Goal: Task Accomplishment & Management: Use online tool/utility

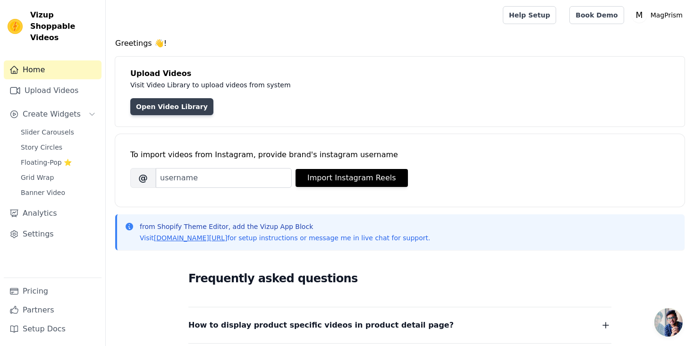
click at [159, 108] on link "Open Video Library" at bounding box center [171, 106] width 83 height 17
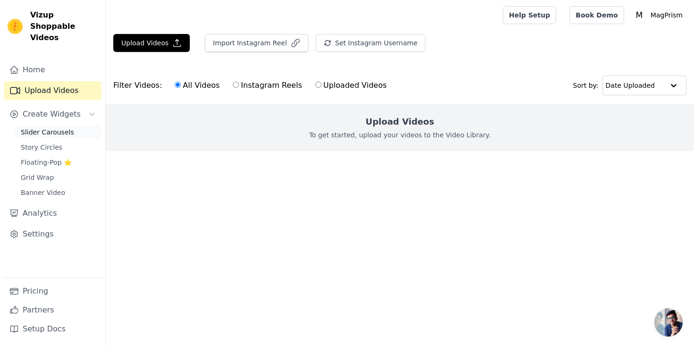
click at [57, 127] on span "Slider Carousels" at bounding box center [47, 131] width 53 height 9
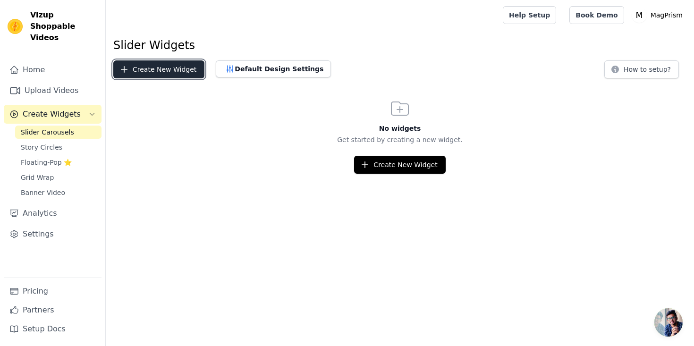
click at [132, 72] on button "Create New Widget" at bounding box center [158, 69] width 91 height 18
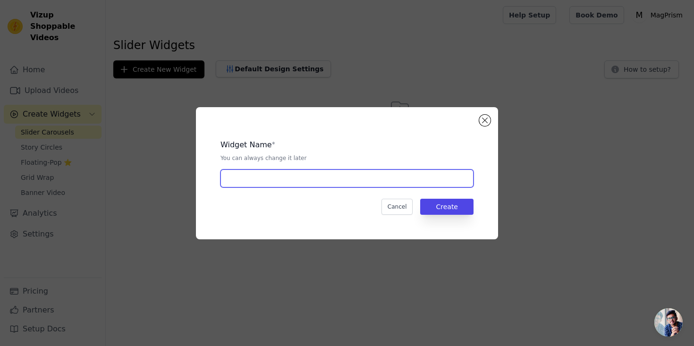
click at [268, 174] on input "text" at bounding box center [346, 178] width 253 height 18
type input "Video Gallery"
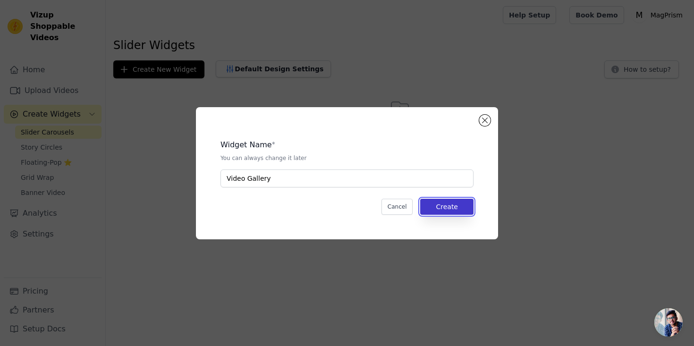
click at [441, 205] on button "Create" at bounding box center [446, 207] width 53 height 16
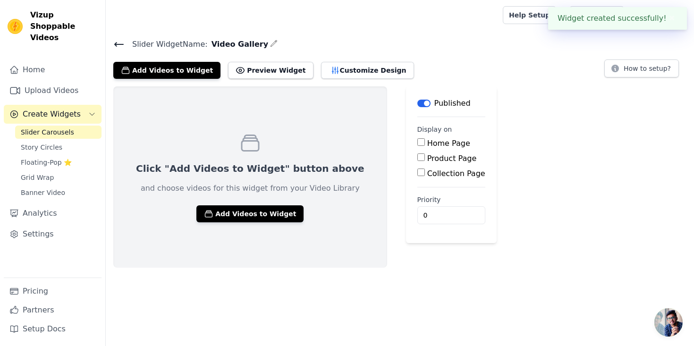
click at [417, 157] on div "Product Page" at bounding box center [451, 158] width 68 height 11
click at [417, 157] on input "Product Page" at bounding box center [421, 157] width 8 height 8
checkbox input "true"
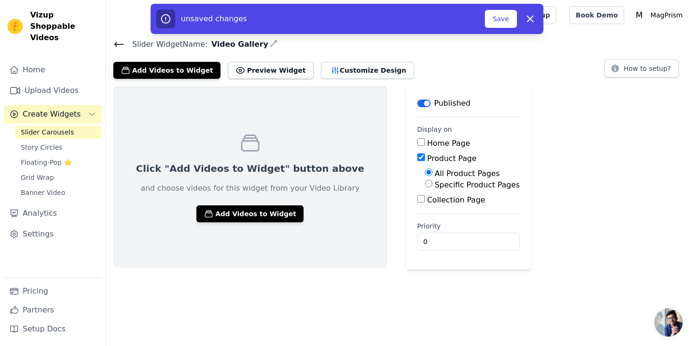
click at [425, 184] on input "Specific Product Pages" at bounding box center [429, 184] width 8 height 8
radio input "true"
click at [425, 209] on button "Select Products" at bounding box center [456, 206] width 63 height 16
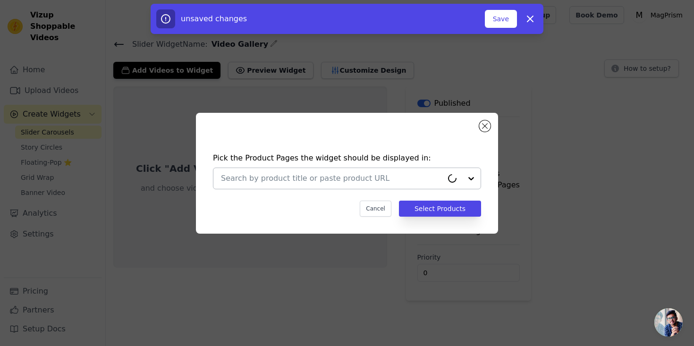
click at [328, 176] on input "text" at bounding box center [332, 178] width 222 height 11
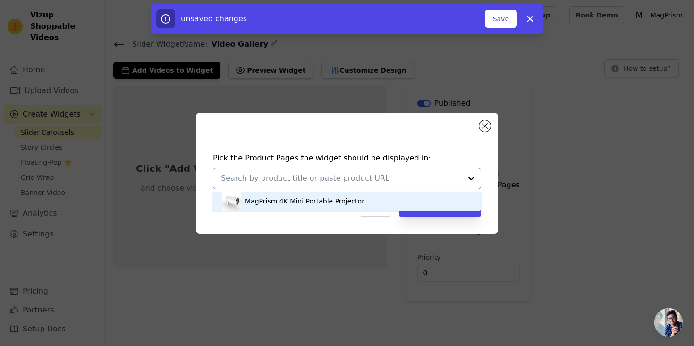
click at [326, 201] on div "MagPrism 4K Mini Portable Projector" at bounding box center [304, 200] width 119 height 9
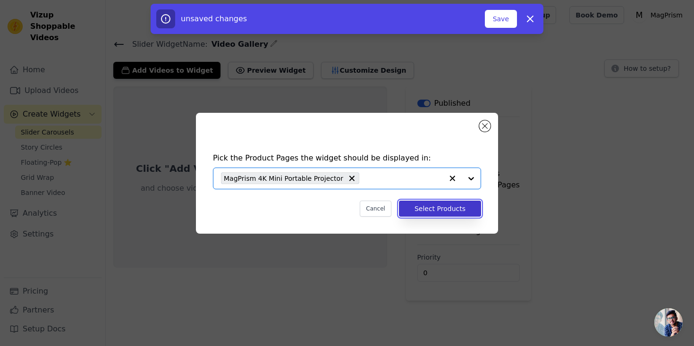
click at [426, 211] on button "Select Products" at bounding box center [440, 209] width 82 height 16
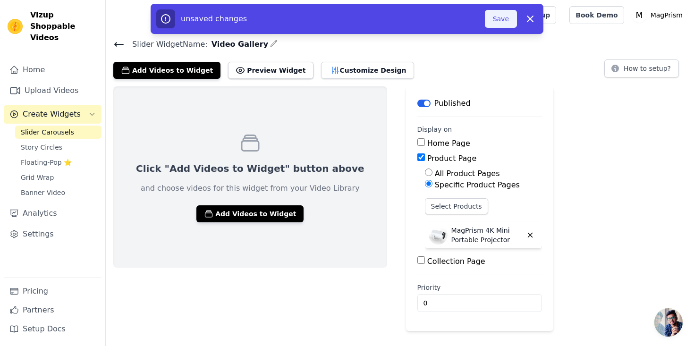
click at [505, 15] on button "Save" at bounding box center [501, 19] width 32 height 18
click at [498, 25] on button "Save" at bounding box center [501, 19] width 32 height 18
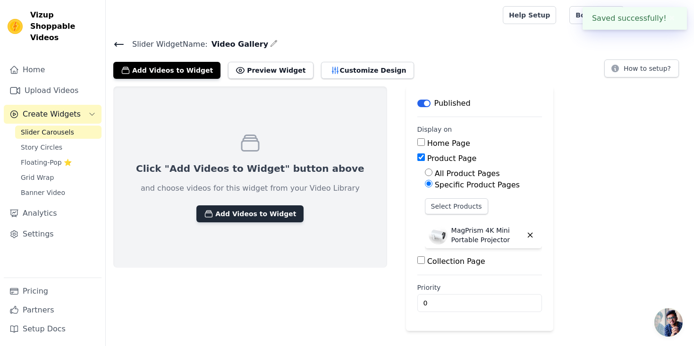
click at [229, 218] on button "Add Videos to Widget" at bounding box center [249, 213] width 107 height 17
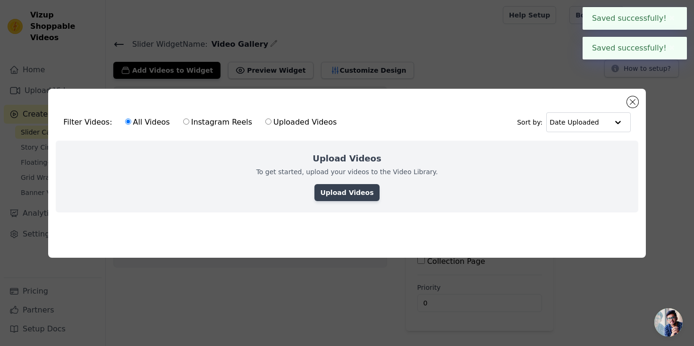
click at [324, 190] on link "Upload Videos" at bounding box center [346, 192] width 65 height 17
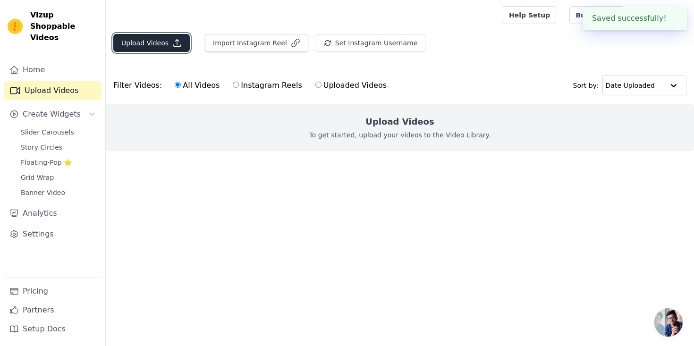
click at [168, 42] on button "Upload Videos" at bounding box center [151, 43] width 76 height 18
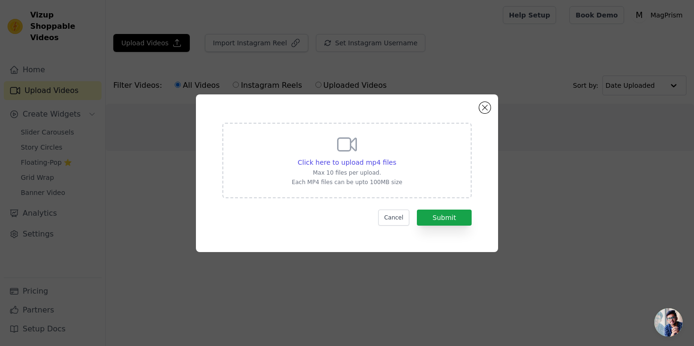
click at [355, 169] on p "Max 10 files per upload." at bounding box center [347, 173] width 110 height 8
click at [395, 158] on input "Click here to upload mp4 files Max 10 files per upload. Each MP4 files can be u…" at bounding box center [395, 157] width 0 height 0
type input "C:\fakepath\ssstik.io_1757502256744.mp4"
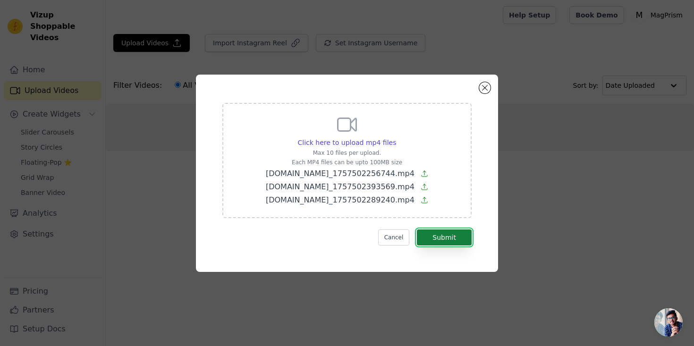
click at [449, 235] on button "Submit" at bounding box center [444, 237] width 55 height 16
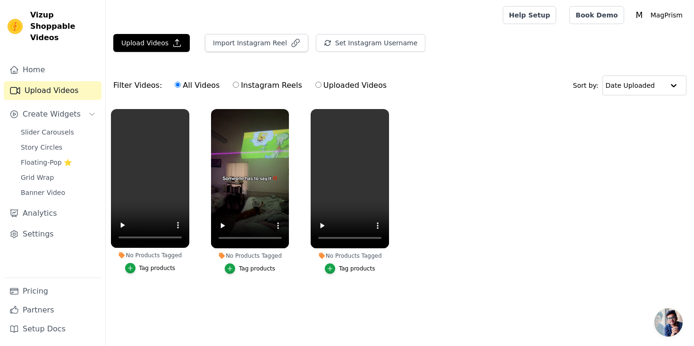
click at [452, 140] on ul "No Products Tagged Tag products No Products Tagged Tag products No Products Tag…" at bounding box center [400, 201] width 588 height 194
click at [55, 127] on span "Slider Carousels" at bounding box center [47, 131] width 53 height 9
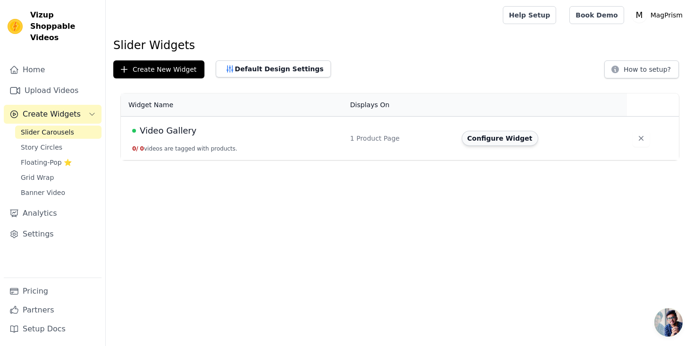
click at [492, 141] on button "Configure Widget" at bounding box center [499, 138] width 76 height 15
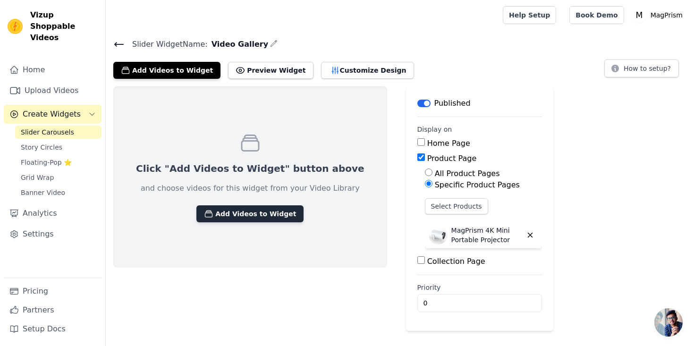
click at [247, 213] on button "Add Videos to Widget" at bounding box center [249, 213] width 107 height 17
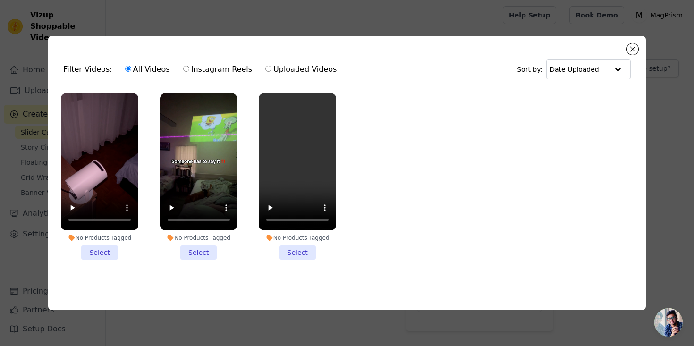
click at [95, 255] on li "No Products Tagged Select" at bounding box center [99, 176] width 77 height 167
click at [0, 0] on input "No Products Tagged Select" at bounding box center [0, 0] width 0 height 0
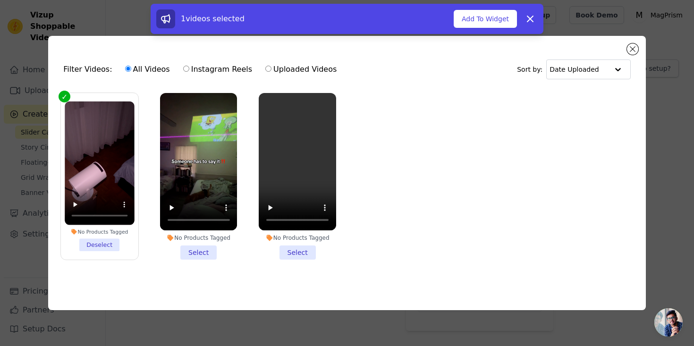
click at [198, 251] on li "No Products Tagged Select" at bounding box center [198, 176] width 77 height 167
click at [0, 0] on input "No Products Tagged Select" at bounding box center [0, 0] width 0 height 0
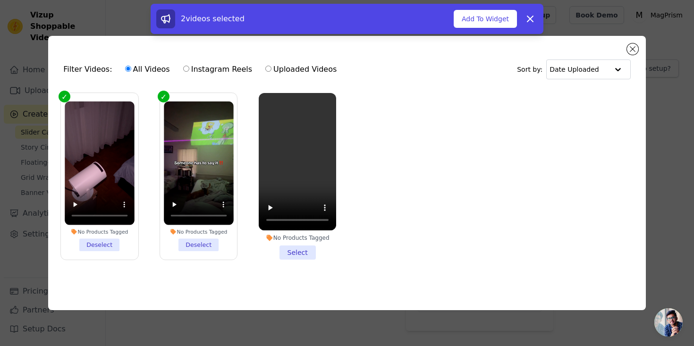
click at [297, 254] on li "No Products Tagged Select" at bounding box center [297, 176] width 77 height 167
click at [0, 0] on input "No Products Tagged Select" at bounding box center [0, 0] width 0 height 0
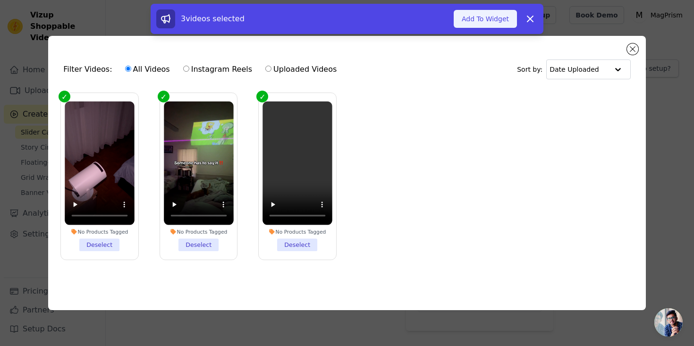
click at [496, 26] on button "Add To Widget" at bounding box center [484, 19] width 63 height 18
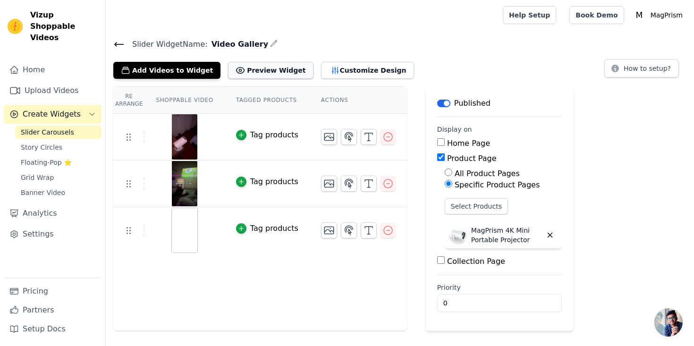
click at [261, 67] on button "Preview Widget" at bounding box center [270, 70] width 85 height 17
click at [624, 67] on button "How to setup?" at bounding box center [641, 68] width 75 height 18
click at [185, 226] on img at bounding box center [184, 230] width 26 height 45
click at [389, 229] on icon "button" at bounding box center [387, 230] width 11 height 11
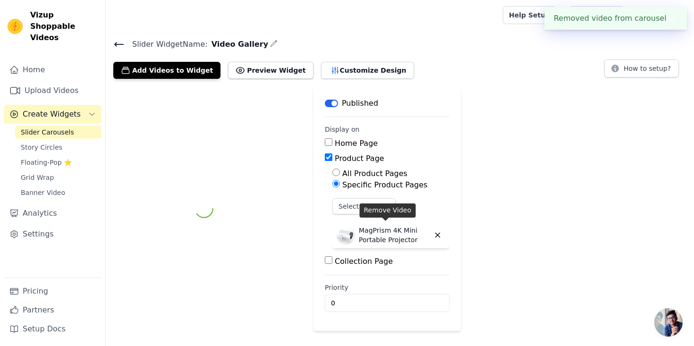
click at [386, 228] on p "MagPrism 4K Mini Portable Projector" at bounding box center [394, 235] width 71 height 19
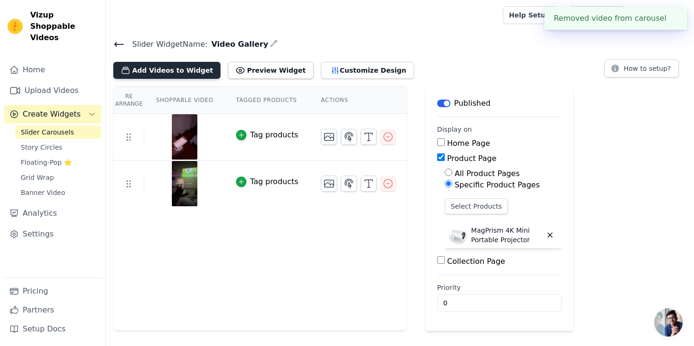
click at [170, 67] on button "Add Videos to Widget" at bounding box center [166, 70] width 107 height 17
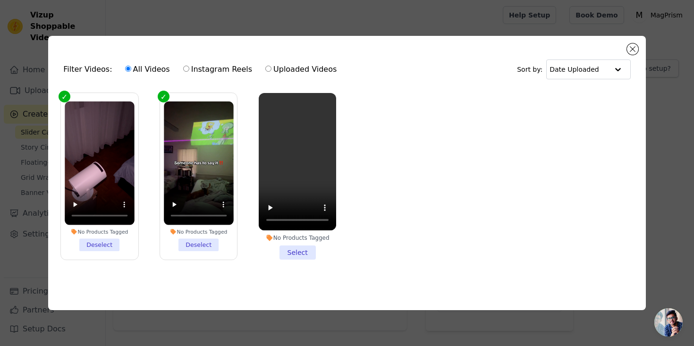
click at [350, 163] on ul "No Products Tagged Deselect No Products Tagged Deselect No Products Tagged Sele…" at bounding box center [347, 184] width 582 height 192
click at [297, 251] on li "No Products Tagged Select" at bounding box center [297, 176] width 77 height 167
click at [0, 0] on input "No Products Tagged Select" at bounding box center [0, 0] width 0 height 0
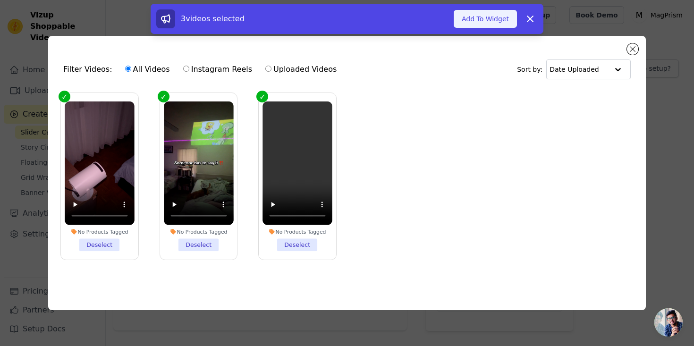
click at [489, 24] on button "Add To Widget" at bounding box center [484, 19] width 63 height 18
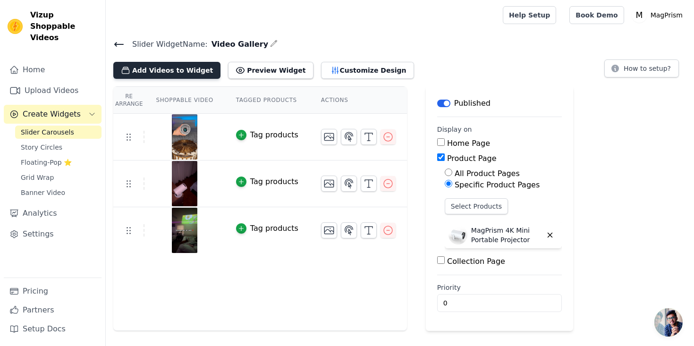
click at [165, 67] on button "Add Videos to Widget" at bounding box center [166, 70] width 107 height 17
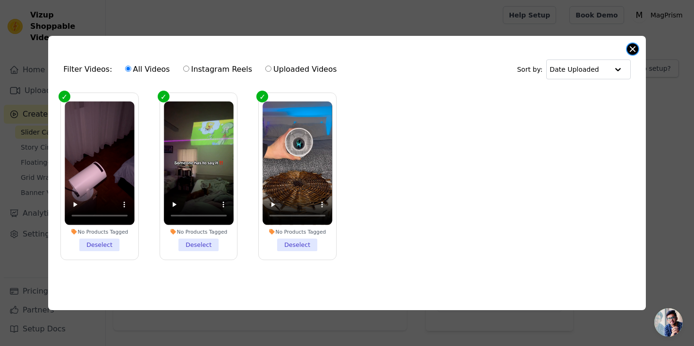
click at [628, 50] on button "Close modal" at bounding box center [632, 48] width 11 height 11
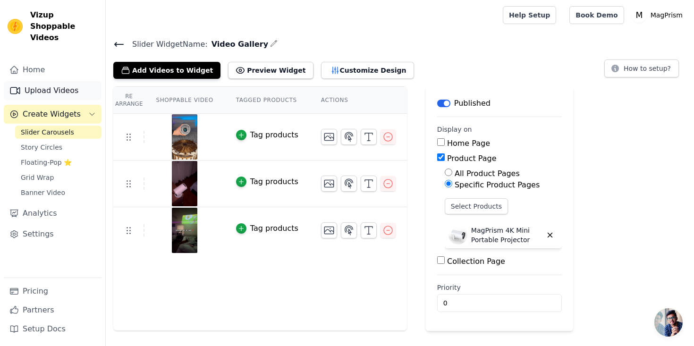
click at [61, 81] on link "Upload Videos" at bounding box center [53, 90] width 98 height 19
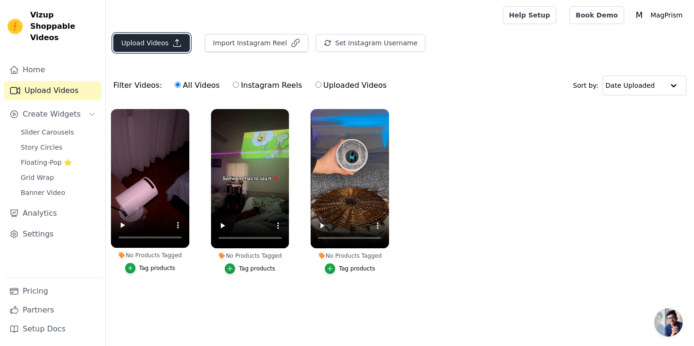
click at [156, 42] on button "Upload Videos" at bounding box center [151, 43] width 76 height 18
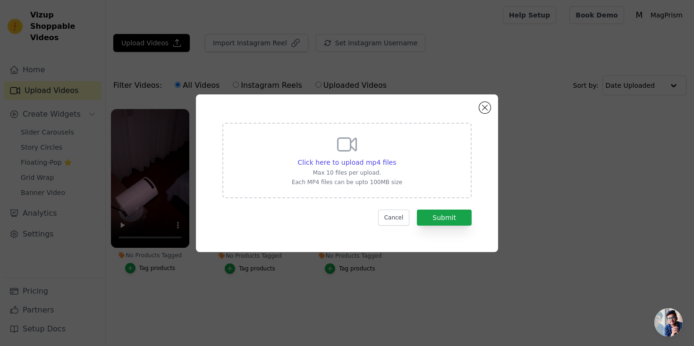
click at [350, 174] on p "Max 10 files per upload." at bounding box center [347, 173] width 110 height 8
click at [395, 158] on input "Click here to upload mp4 files Max 10 files per upload. Each MP4 files can be u…" at bounding box center [395, 157] width 0 height 0
type input "C:\fakepath\[DOMAIN_NAME]_1757503333643.mp4"
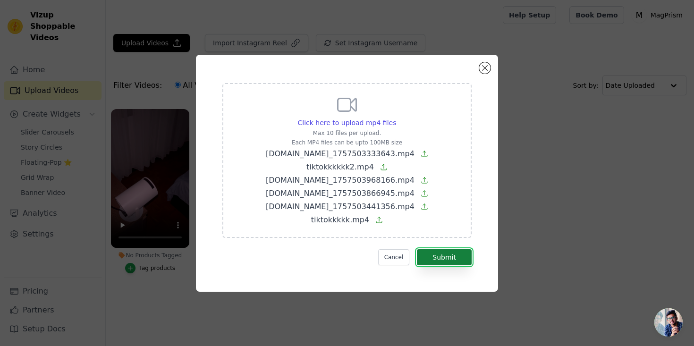
click at [438, 253] on button "Submit" at bounding box center [444, 257] width 55 height 16
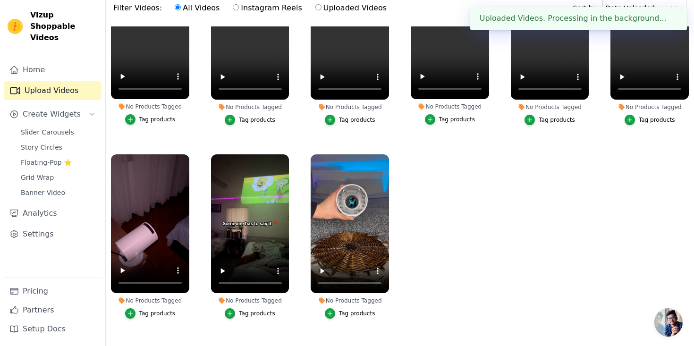
scroll to position [72, 0]
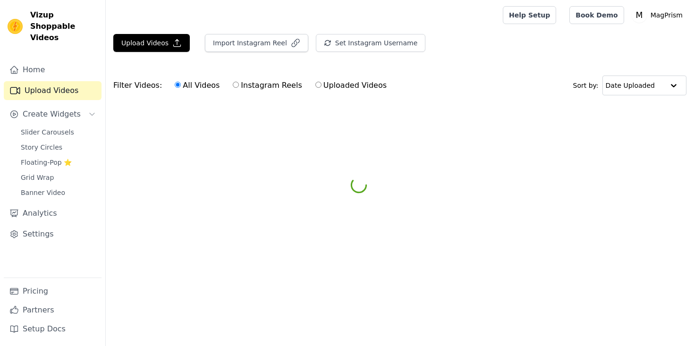
scroll to position [77, 0]
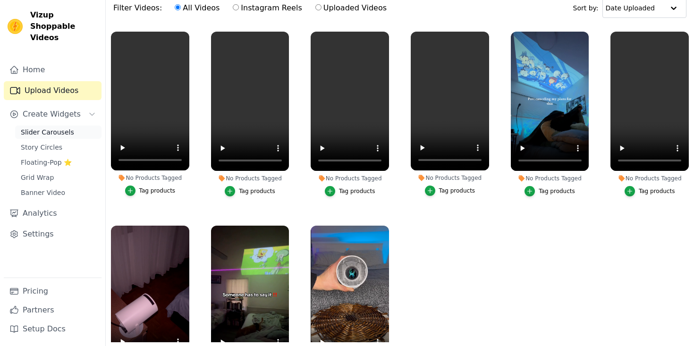
click at [42, 127] on span "Slider Carousels" at bounding box center [47, 131] width 53 height 9
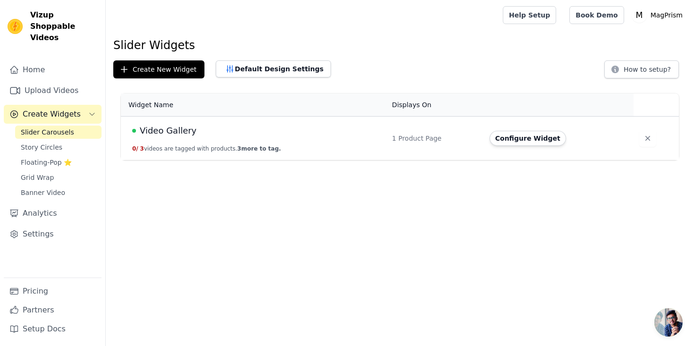
click at [262, 126] on div "Video Gallery" at bounding box center [256, 130] width 248 height 13
click at [516, 139] on button "Configure Widget" at bounding box center [527, 138] width 76 height 15
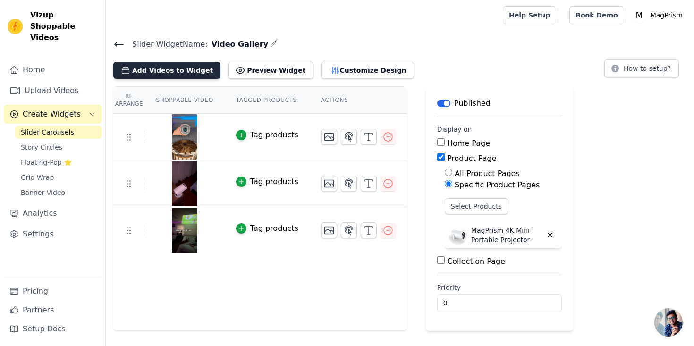
click at [157, 75] on button "Add Videos to Widget" at bounding box center [166, 70] width 107 height 17
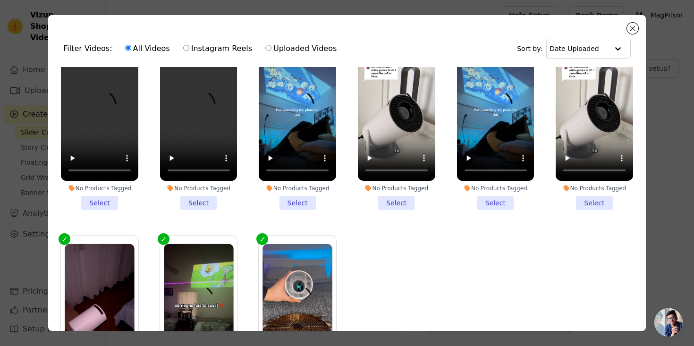
scroll to position [26, 0]
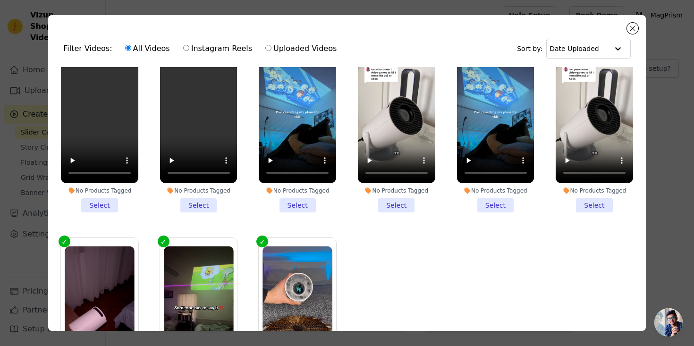
click at [594, 205] on li "No Products Tagged Select" at bounding box center [593, 129] width 77 height 167
click at [0, 0] on input "No Products Tagged Select" at bounding box center [0, 0] width 0 height 0
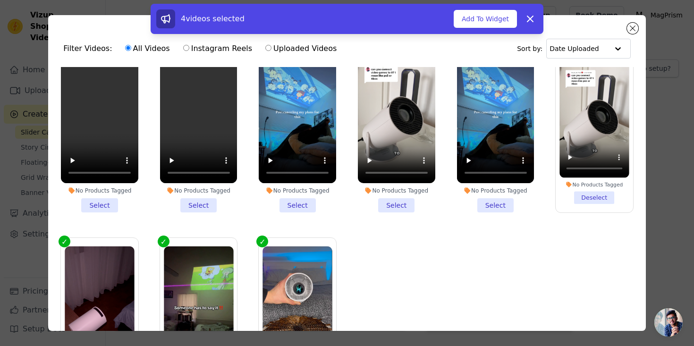
click at [497, 207] on li "No Products Tagged Select" at bounding box center [495, 129] width 77 height 167
click at [0, 0] on input "No Products Tagged Select" at bounding box center [0, 0] width 0 height 0
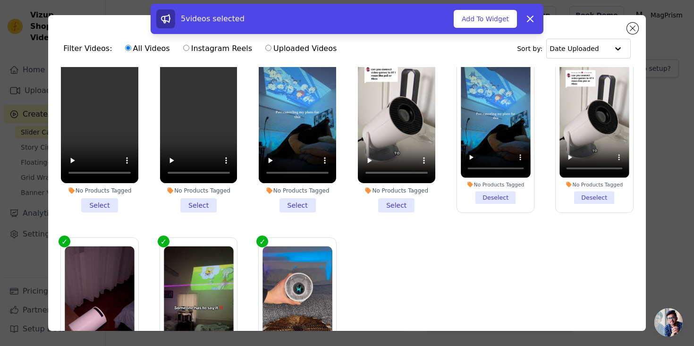
click at [404, 205] on li "No Products Tagged Select" at bounding box center [396, 129] width 77 height 167
click at [0, 0] on input "No Products Tagged Select" at bounding box center [0, 0] width 0 height 0
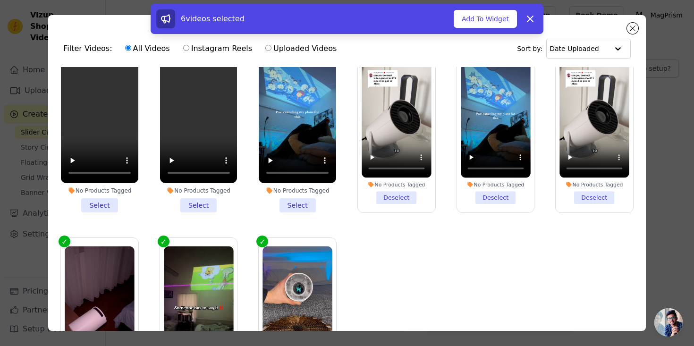
click at [292, 202] on li "No Products Tagged Select" at bounding box center [297, 129] width 77 height 167
click at [0, 0] on input "No Products Tagged Select" at bounding box center [0, 0] width 0 height 0
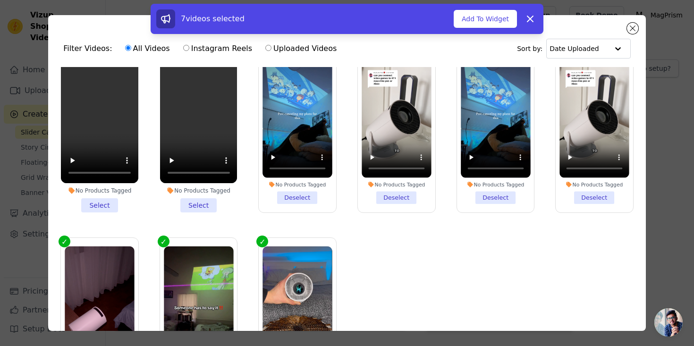
scroll to position [0, 0]
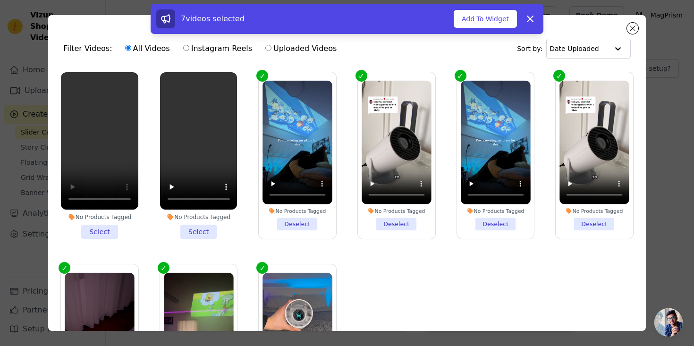
click at [200, 231] on li "No Products Tagged Select" at bounding box center [198, 155] width 77 height 167
click at [0, 0] on input "No Products Tagged Select" at bounding box center [0, 0] width 0 height 0
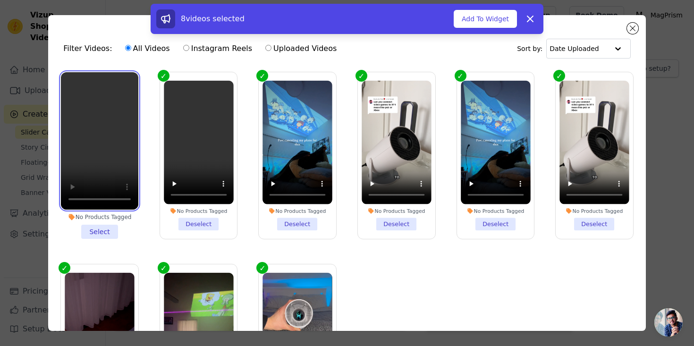
click at [59, 200] on div "No Products Tagged Select" at bounding box center [100, 155] width 88 height 177
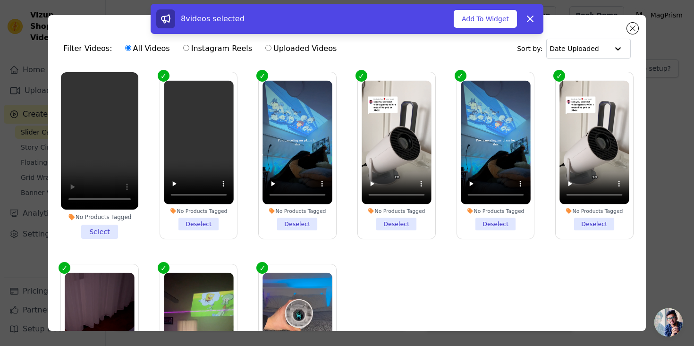
click at [98, 233] on li "No Products Tagged Select" at bounding box center [99, 155] width 77 height 167
click at [0, 0] on input "No Products Tagged Select" at bounding box center [0, 0] width 0 height 0
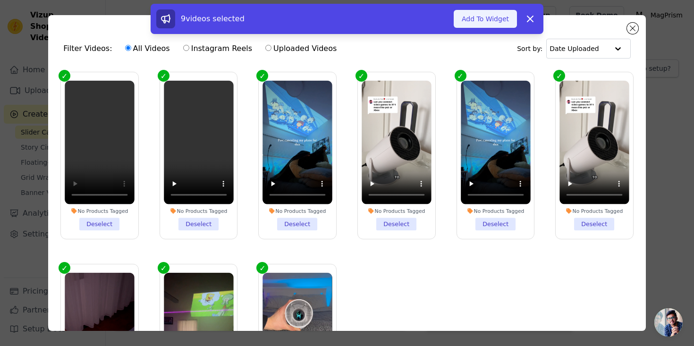
click at [495, 18] on button "Add To Widget" at bounding box center [484, 19] width 63 height 18
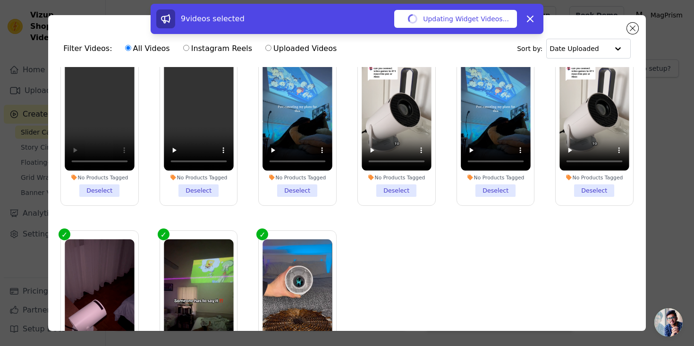
scroll to position [68, 0]
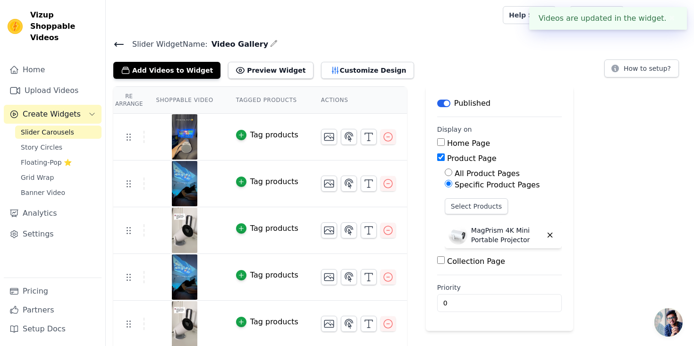
click at [185, 139] on img at bounding box center [184, 136] width 26 height 45
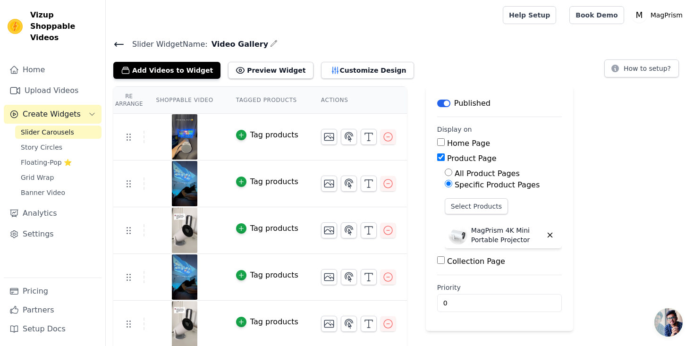
click at [200, 100] on th "Shoppable Video" at bounding box center [184, 100] width 80 height 27
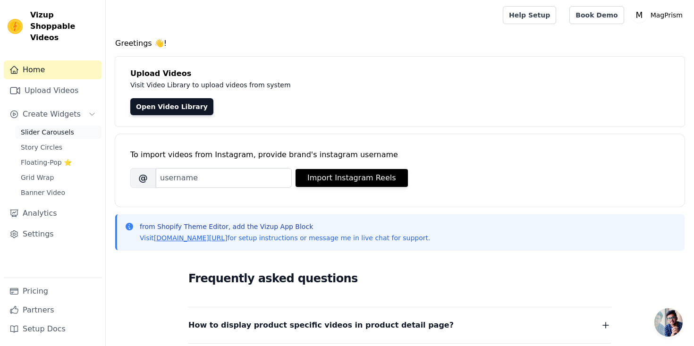
click at [65, 127] on span "Slider Carousels" at bounding box center [47, 131] width 53 height 9
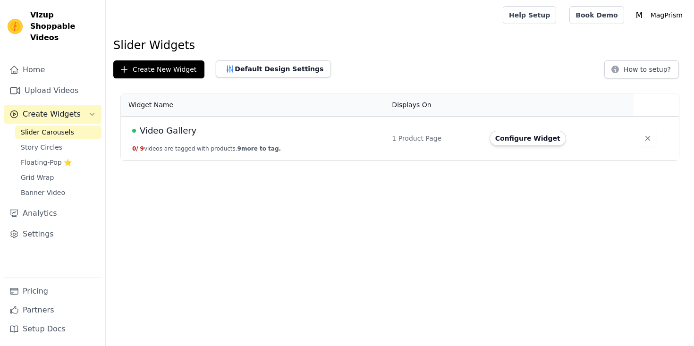
click at [286, 152] on td "Video Gallery 0 / 9 videos are tagged with products. 9 more to tag." at bounding box center [253, 139] width 265 height 44
click at [272, 129] on div "Video Gallery" at bounding box center [256, 130] width 248 height 13
click at [527, 139] on button "Configure Widget" at bounding box center [527, 138] width 76 height 15
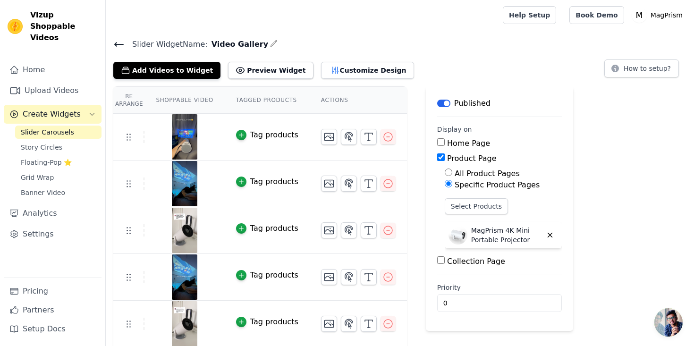
scroll to position [38, 0]
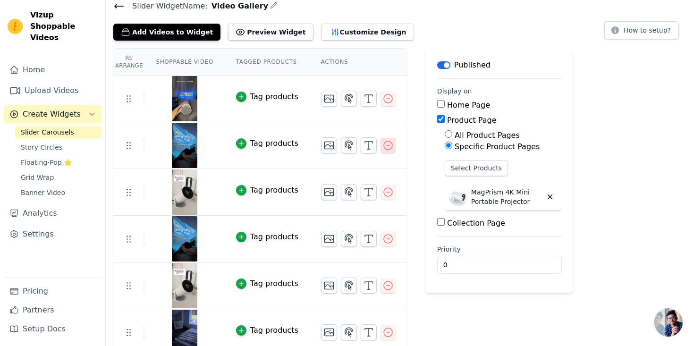
click at [384, 141] on icon "button" at bounding box center [387, 145] width 11 height 11
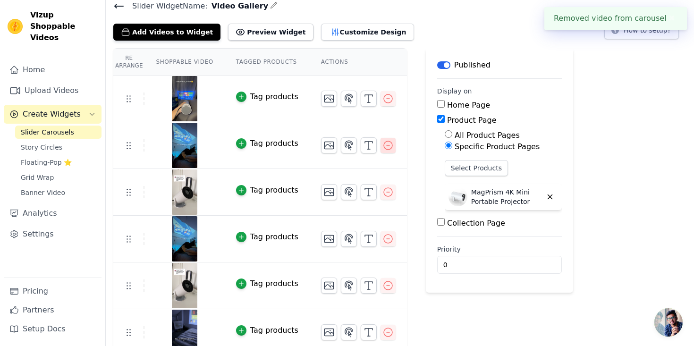
scroll to position [0, 0]
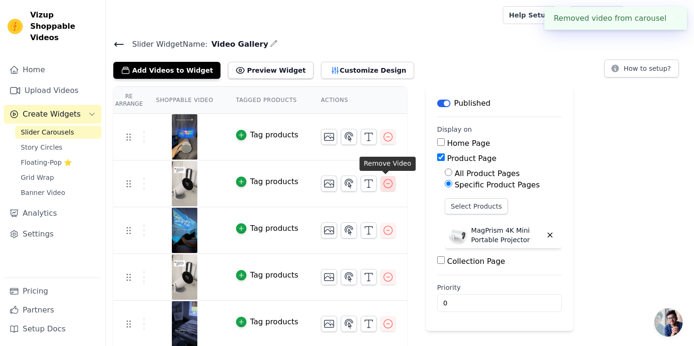
click at [389, 181] on icon "button" at bounding box center [388, 183] width 8 height 8
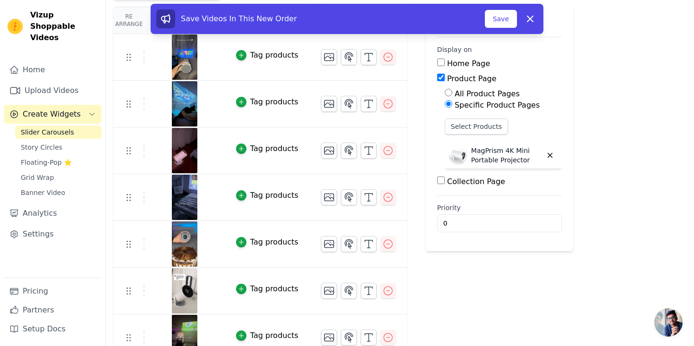
scroll to position [94, 0]
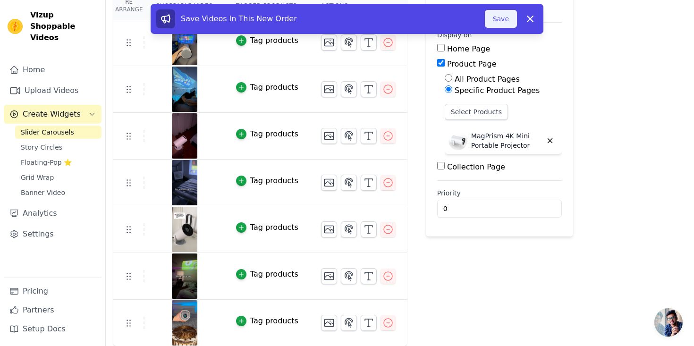
click at [494, 23] on button "Save" at bounding box center [501, 19] width 32 height 18
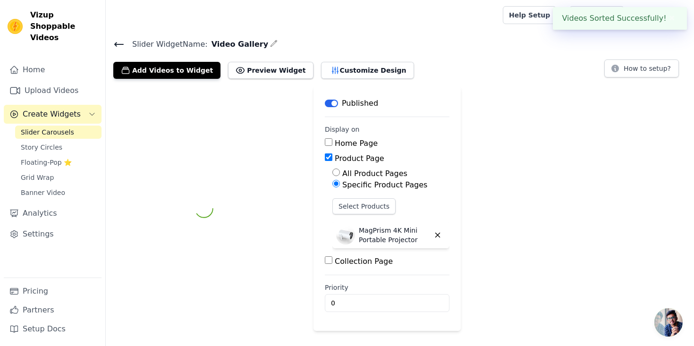
scroll to position [0, 0]
